Goal: Transaction & Acquisition: Purchase product/service

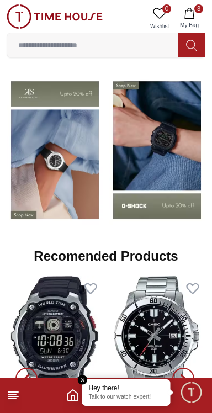
scroll to position [999, 0]
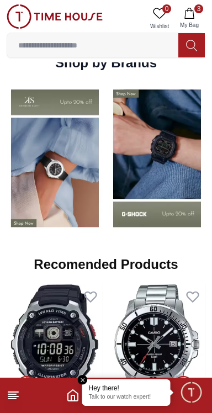
click at [53, 111] on img at bounding box center [55, 158] width 97 height 151
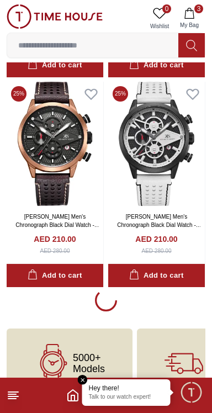
scroll to position [2211, 0]
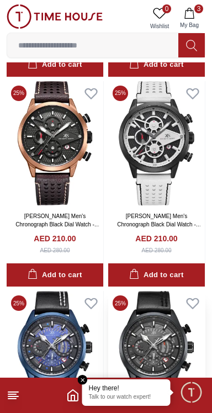
click at [165, 348] on img at bounding box center [156, 353] width 97 height 124
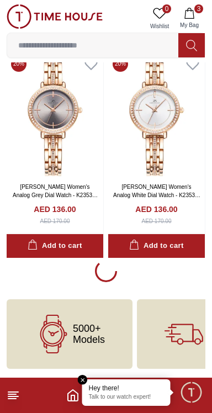
scroll to position [4345, 0]
